Goal: Navigation & Orientation: Find specific page/section

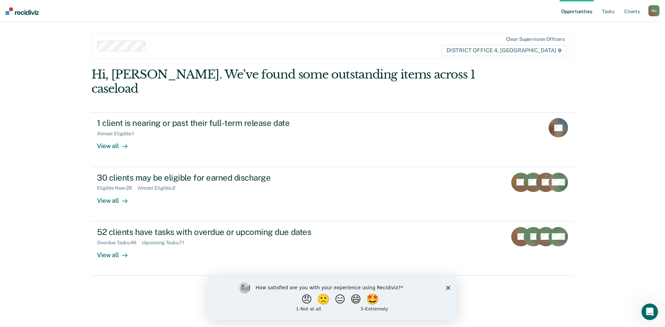
click at [450, 290] on div "How satisfied are you with your experience using Recidiviz? 😠 🙁 😑 😄 🤩 1 - Not a…" at bounding box center [332, 297] width 248 height 45
click at [449, 287] on polygon "Close survey" at bounding box center [448, 288] width 4 height 4
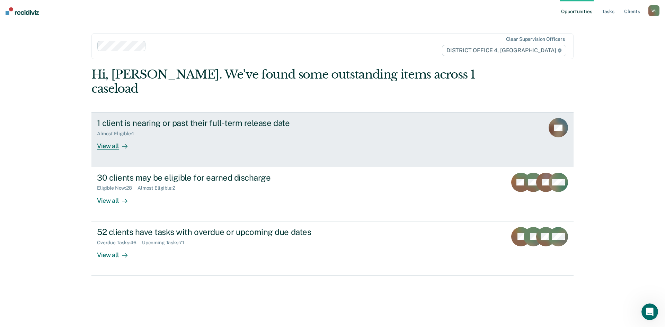
click at [108, 137] on div "View all" at bounding box center [116, 143] width 39 height 13
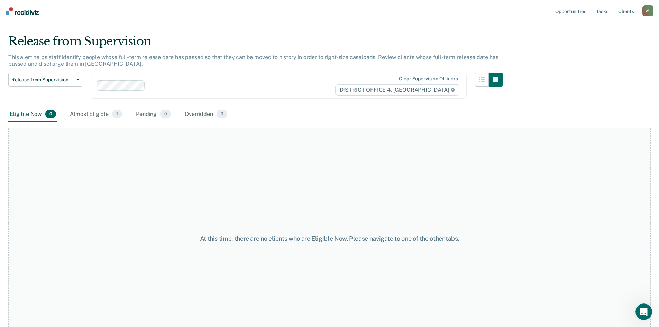
scroll to position [1, 0]
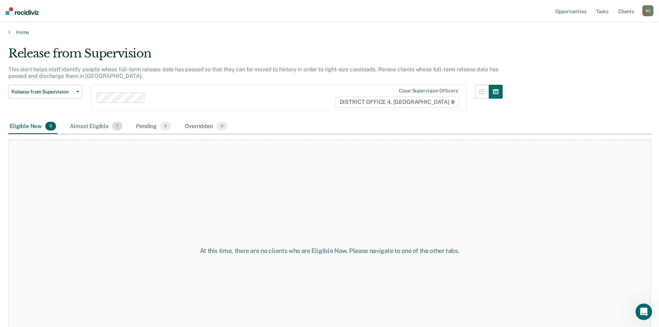
click at [85, 124] on div "Almost Eligible 1" at bounding box center [96, 126] width 55 height 15
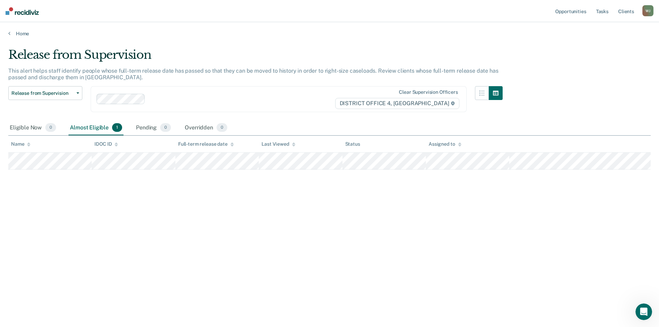
scroll to position [0, 0]
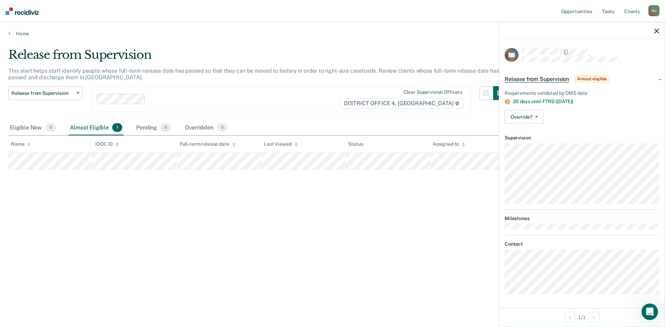
click at [365, 200] on div "Release from Supervision This alert helps staff identify people whose full-term…" at bounding box center [332, 161] width 648 height 227
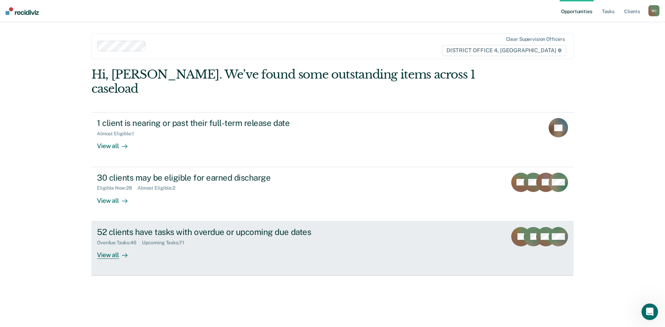
click at [111, 245] on div "View all" at bounding box center [116, 251] width 39 height 13
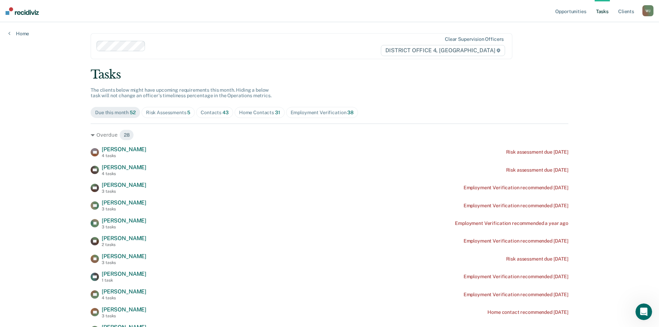
click at [311, 112] on div "Employment Verification 38" at bounding box center [322, 113] width 63 height 6
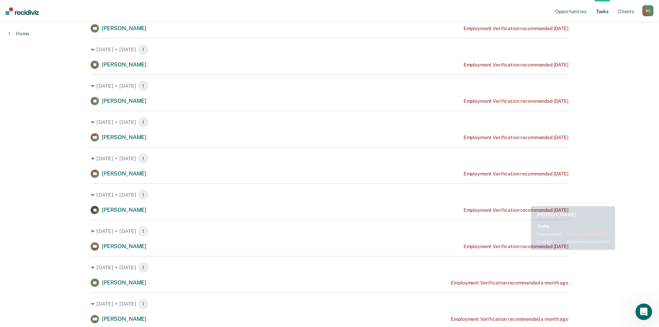
scroll to position [35, 0]
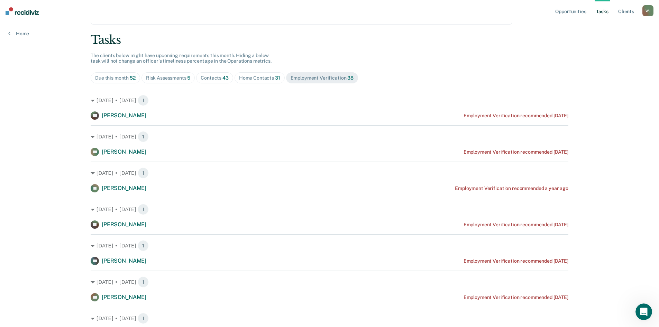
click at [216, 79] on div "Contacts 43" at bounding box center [215, 78] width 28 height 6
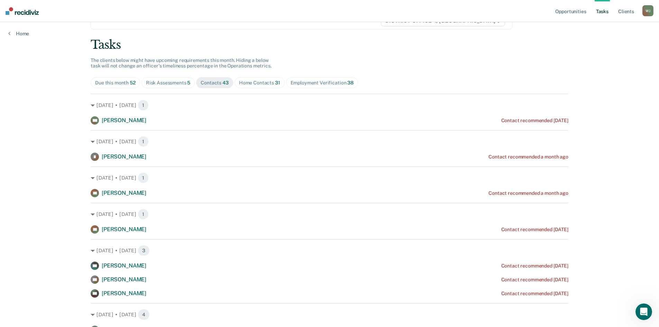
scroll to position [0, 0]
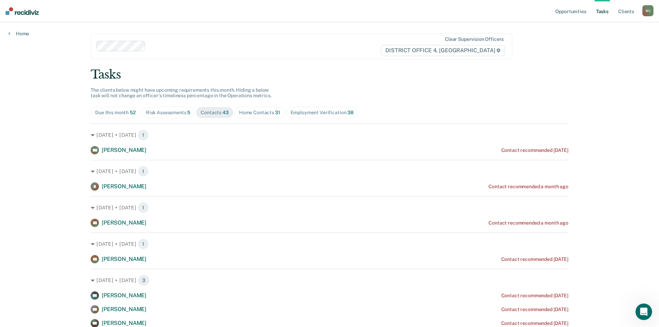
click at [114, 113] on div "Due this month 52" at bounding box center [115, 113] width 40 height 6
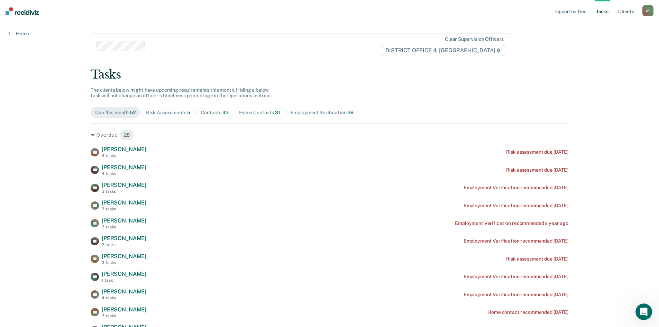
click at [177, 115] on div "Risk Assessments 5" at bounding box center [168, 113] width 45 height 6
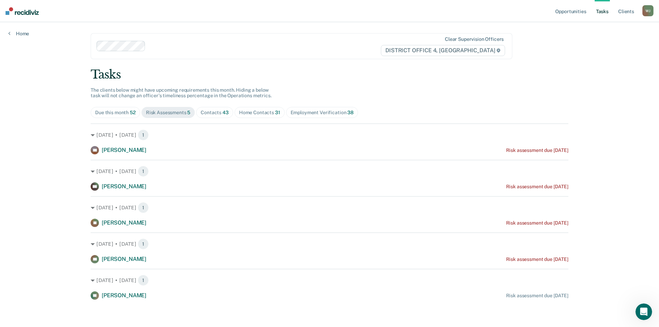
click at [302, 112] on div "Employment Verification 38" at bounding box center [322, 113] width 63 height 6
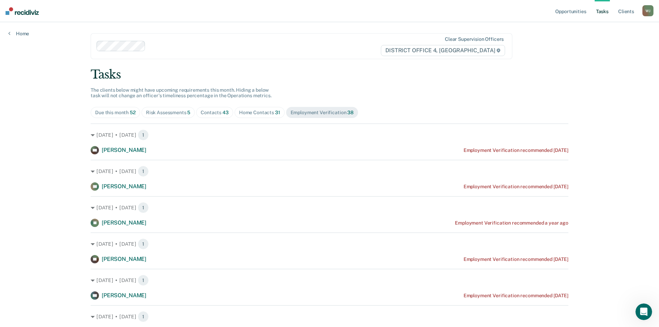
click at [256, 111] on div "Home Contacts 31" at bounding box center [259, 113] width 41 height 6
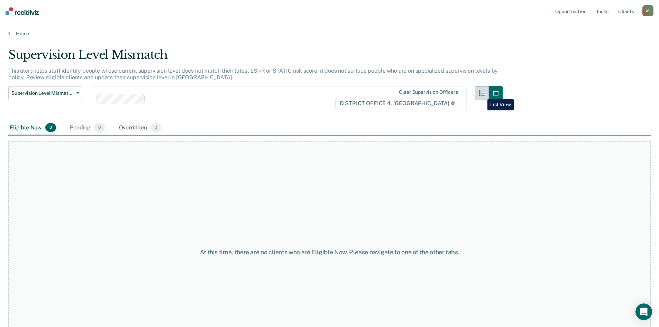
click at [482, 94] on button "button" at bounding box center [482, 93] width 14 height 14
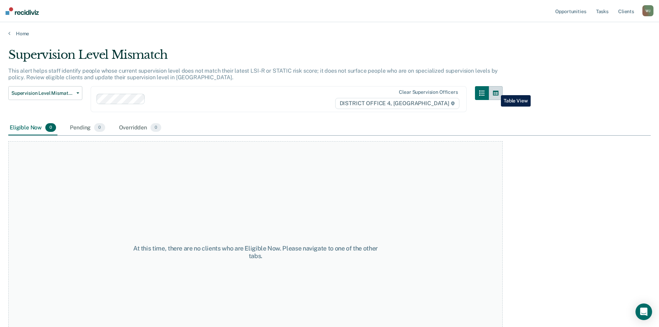
click at [496, 90] on button "button" at bounding box center [496, 93] width 14 height 14
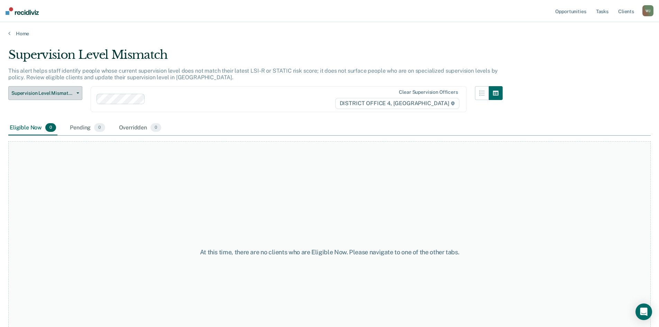
click at [76, 93] on span "button" at bounding box center [77, 92] width 6 height 1
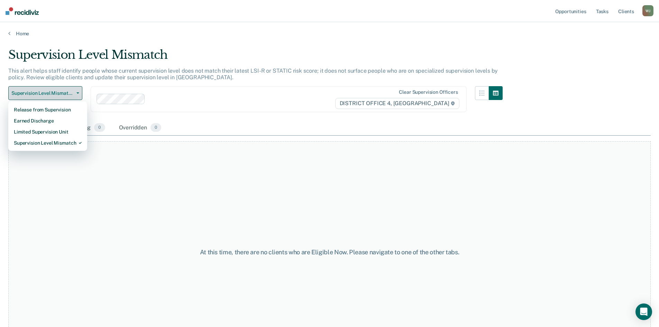
click at [76, 93] on span "button" at bounding box center [77, 92] width 6 height 1
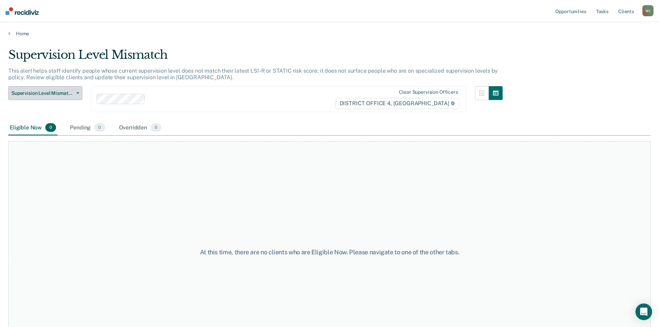
click at [76, 93] on span "button" at bounding box center [77, 92] width 6 height 1
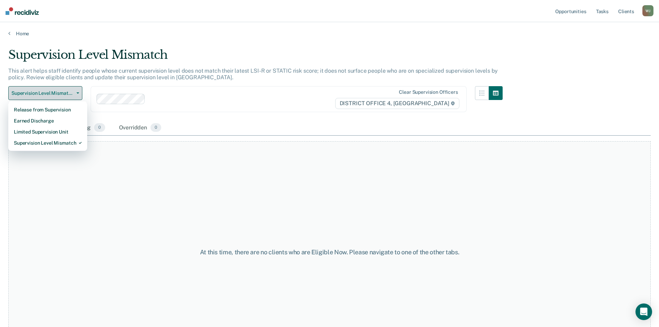
click at [76, 93] on span "button" at bounding box center [77, 92] width 6 height 1
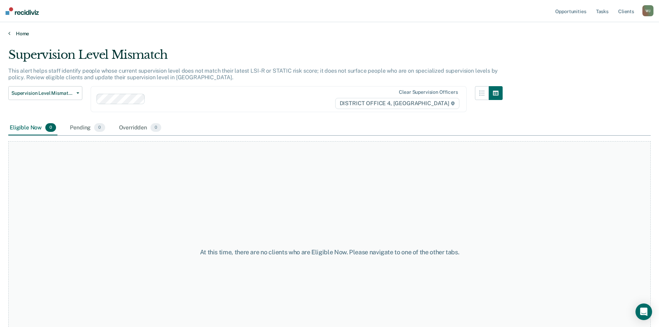
click at [26, 35] on link "Home" at bounding box center [329, 33] width 643 height 6
